Goal: Check status

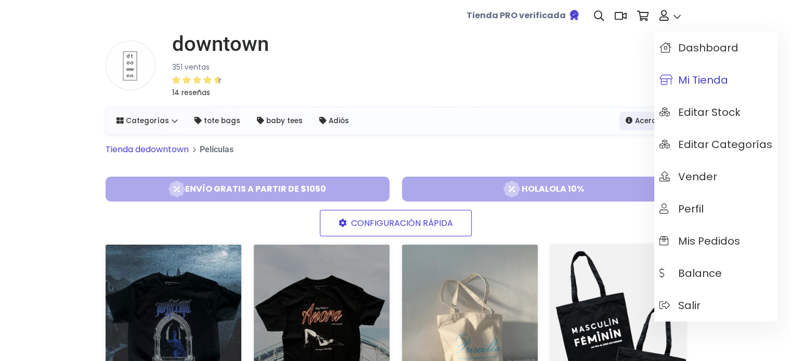
click at [700, 76] on span "Mi tienda" at bounding box center [693, 79] width 69 height 11
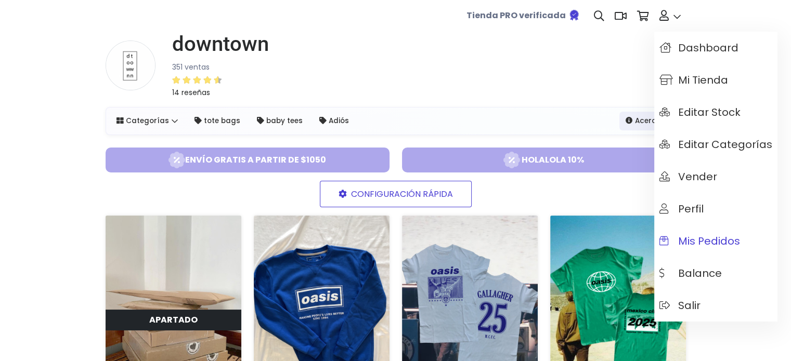
click at [709, 249] on link "Mis pedidos" at bounding box center [715, 241] width 123 height 32
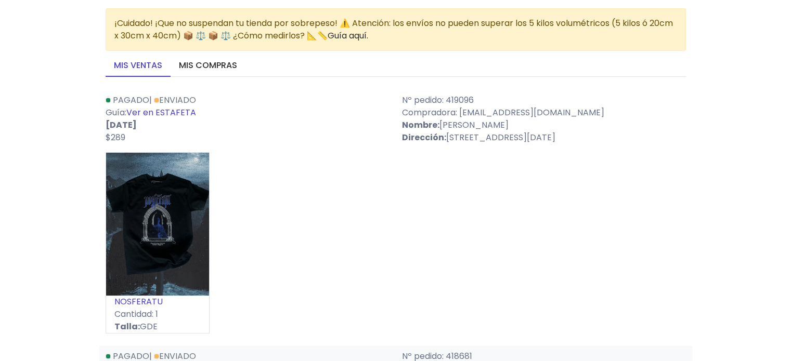
scroll to position [104, 0]
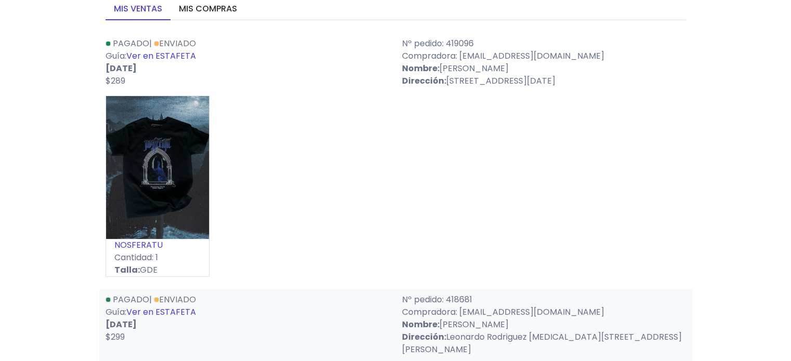
click at [164, 57] on link "Ver en ESTAFETA" at bounding box center [161, 56] width 70 height 12
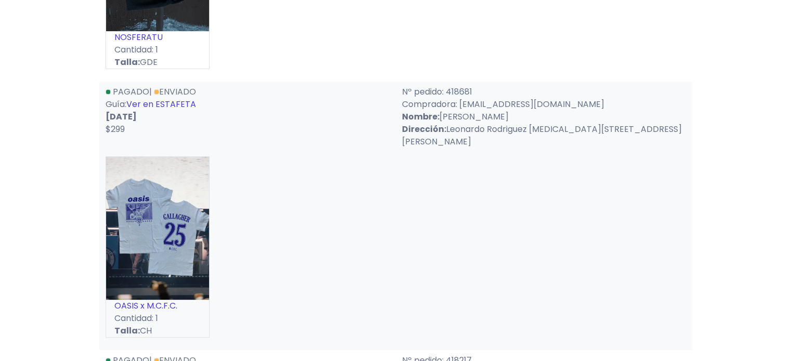
click at [189, 105] on link "Ver en ESTAFETA" at bounding box center [161, 104] width 70 height 12
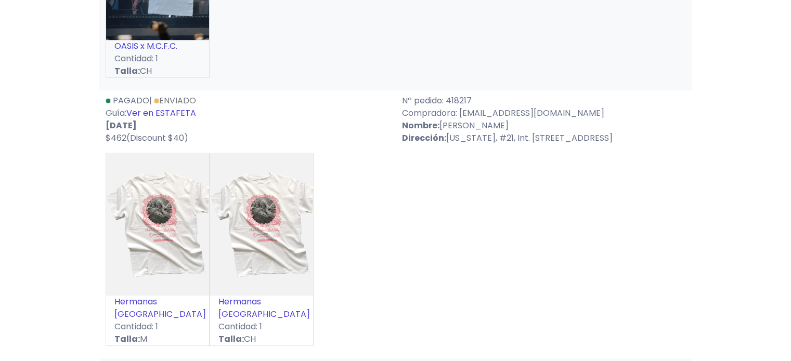
scroll to position [572, 0]
click at [183, 107] on link "Ver en ESTAFETA" at bounding box center [161, 113] width 70 height 12
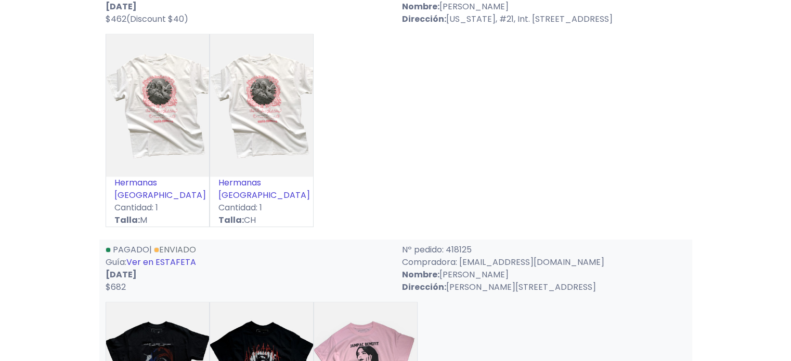
scroll to position [884, 0]
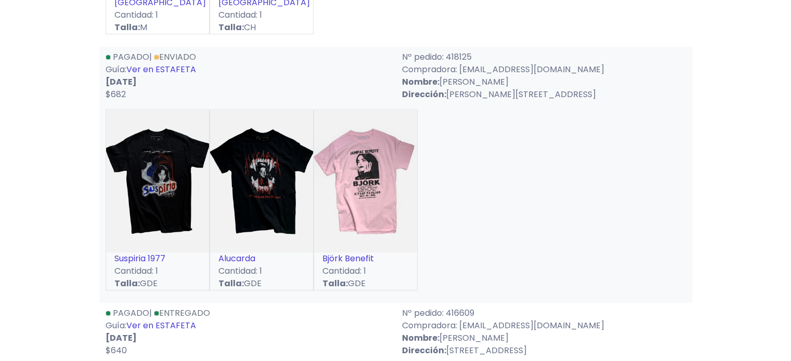
click at [181, 63] on link "Ver en ESTAFETA" at bounding box center [161, 69] width 70 height 12
